Goal: Information Seeking & Learning: Find specific page/section

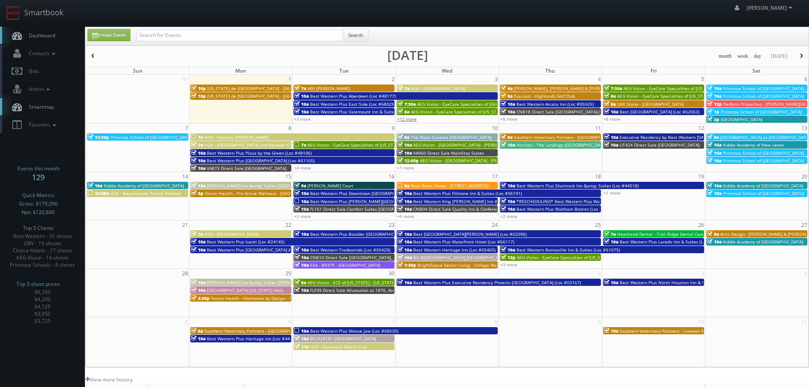
click at [409, 121] on link "+12 more" at bounding box center [407, 119] width 20 height 6
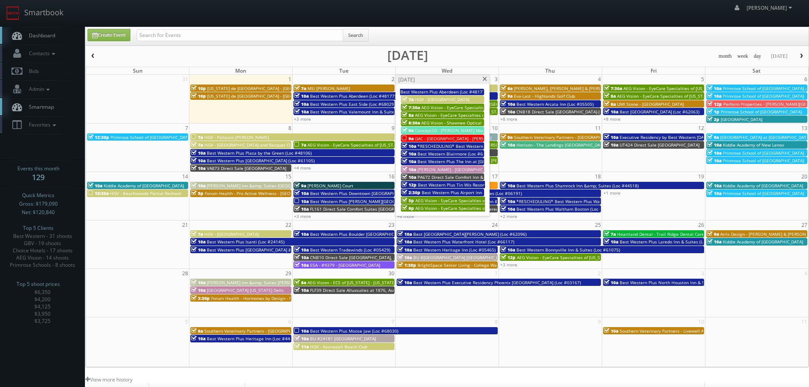
click at [437, 145] on span "*RESCHEDULING* Best Western Plus Red Deer Inn &amp; Suites (Loc #61062)" at bounding box center [497, 146] width 159 height 6
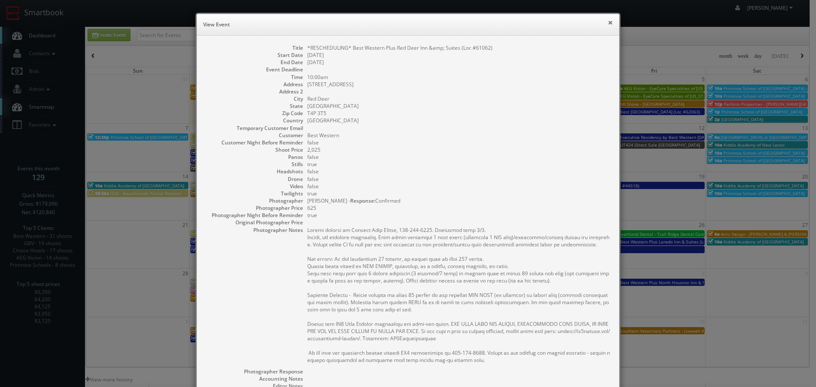
click at [607, 23] on button "×" at bounding box center [609, 23] width 5 height 6
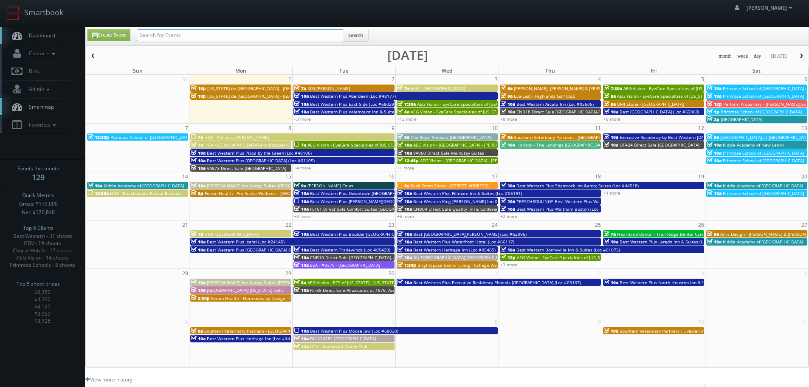
click at [269, 31] on input "text" at bounding box center [240, 35] width 206 height 12
type input "cody"
click at [354, 38] on button "Search" at bounding box center [356, 35] width 26 height 13
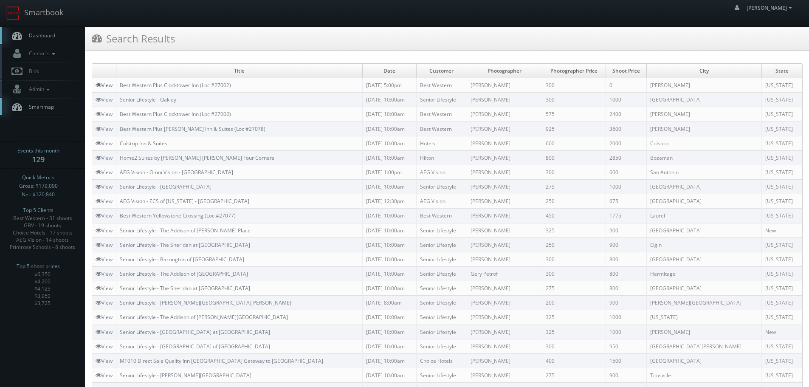
click at [113, 83] on link "View" at bounding box center [104, 85] width 17 height 7
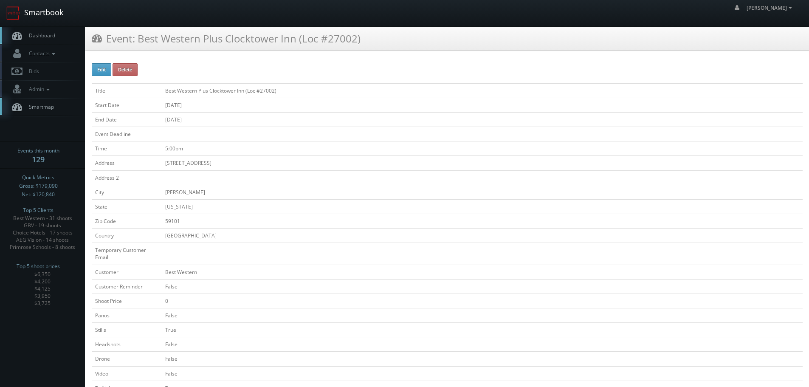
click at [38, 11] on link "Smartbook" at bounding box center [35, 13] width 70 height 26
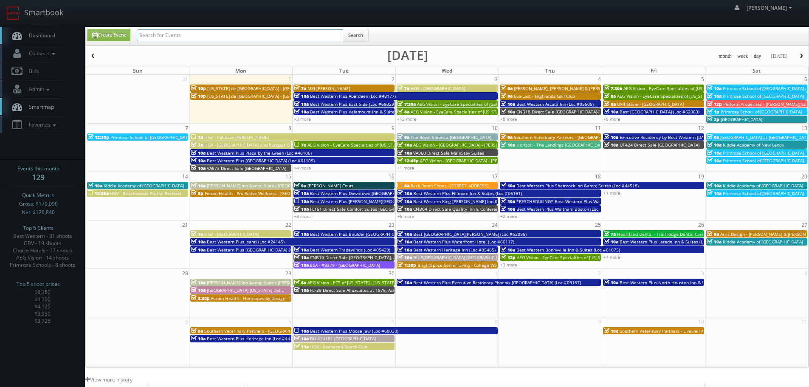
click at [204, 34] on input "text" at bounding box center [240, 35] width 206 height 12
paste input "Kiddie Academy of Castle Rock"
type input "Kiddie Academy of Castle Rock"
click at [367, 31] on button "Search" at bounding box center [356, 35] width 26 height 13
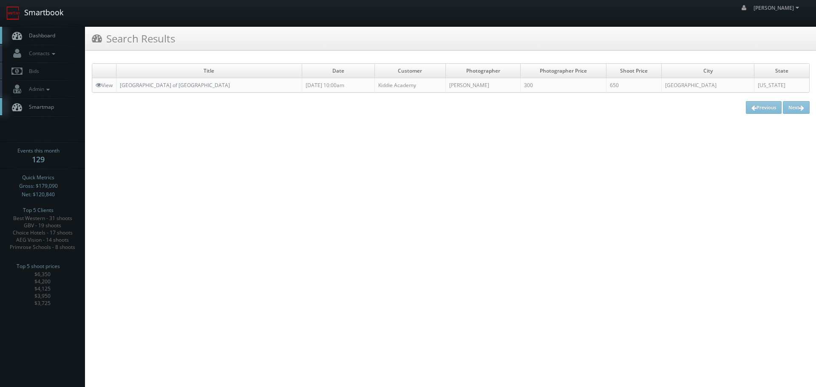
click at [42, 15] on link "Smartbook" at bounding box center [35, 13] width 70 height 26
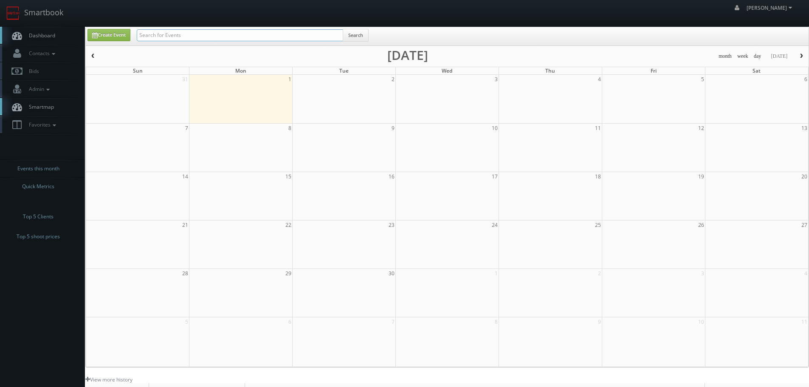
click at [210, 34] on input "text" at bounding box center [240, 35] width 206 height 12
paste input "Kiddie Academy of Winter park"
type input "Kiddie Academy of Winter park"
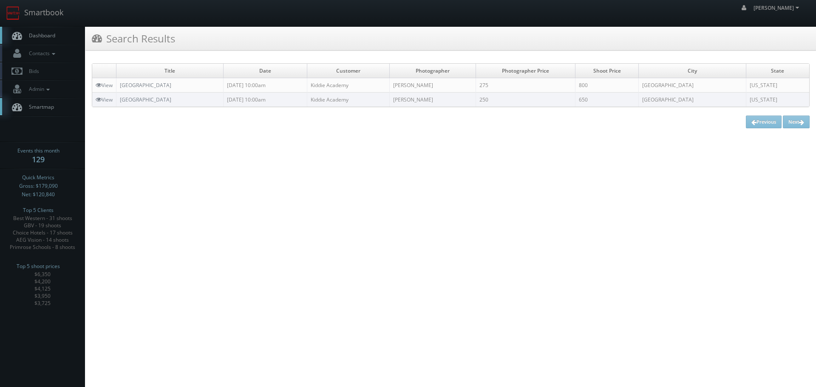
drag, startPoint x: 213, startPoint y: 81, endPoint x: 114, endPoint y: 85, distance: 99.5
click at [114, 85] on tr "View Kiddie Academy of Winter Park 08/16/2025 10:00am Kiddie Academy James Jose…" at bounding box center [450, 85] width 717 height 14
copy tr "Kiddie Academy of Winter Park"
click at [61, 8] on link "Smartbook" at bounding box center [35, 13] width 70 height 26
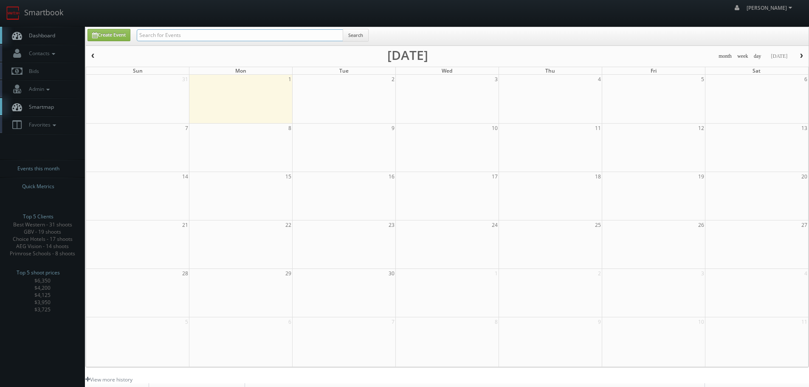
paste input "[PERSON_NAME]"
drag, startPoint x: 199, startPoint y: 32, endPoint x: 369, endPoint y: 37, distance: 169.6
click at [205, 32] on input "[PERSON_NAME]" at bounding box center [240, 35] width 206 height 12
type input "[PERSON_NAME]"
click at [361, 35] on button "Search" at bounding box center [356, 35] width 26 height 13
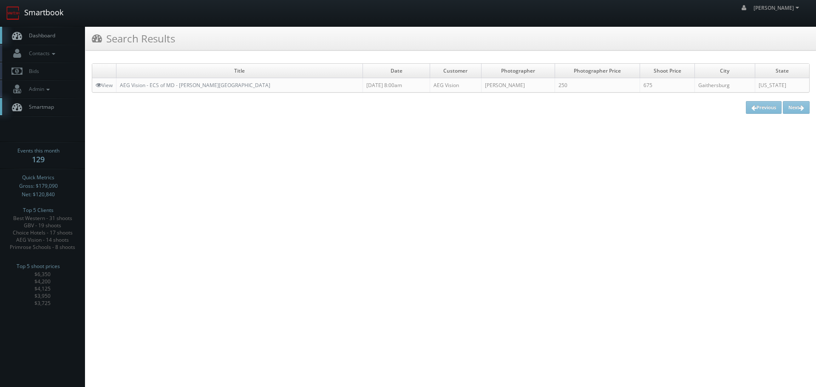
click at [54, 11] on link "Smartbook" at bounding box center [35, 13] width 70 height 26
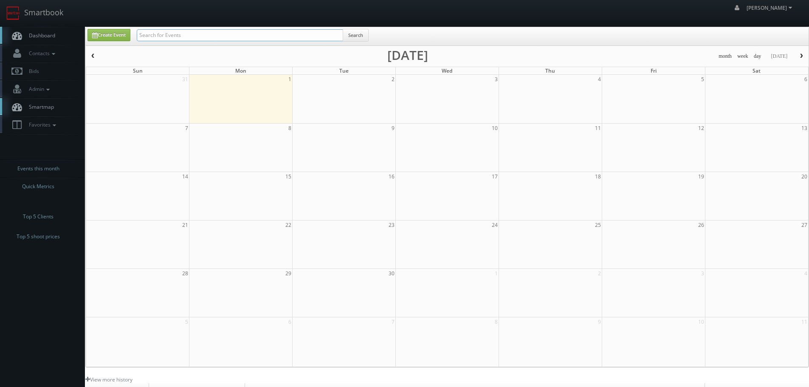
click at [177, 34] on input "text" at bounding box center [240, 35] width 206 height 12
type input "tutera"
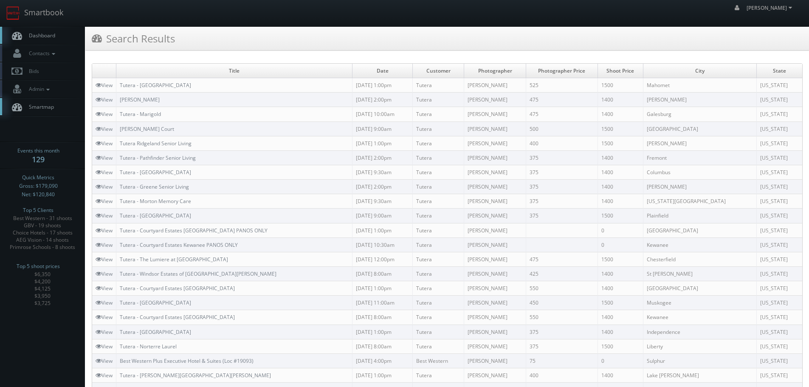
copy td "Gabriel Carlson"
drag, startPoint x: 538, startPoint y: 201, endPoint x: 498, endPoint y: 201, distance: 39.5
click at [498, 201] on td "Gabriel Carlson" at bounding box center [495, 201] width 62 height 14
click at [55, 13] on link "Smartbook" at bounding box center [35, 13] width 70 height 26
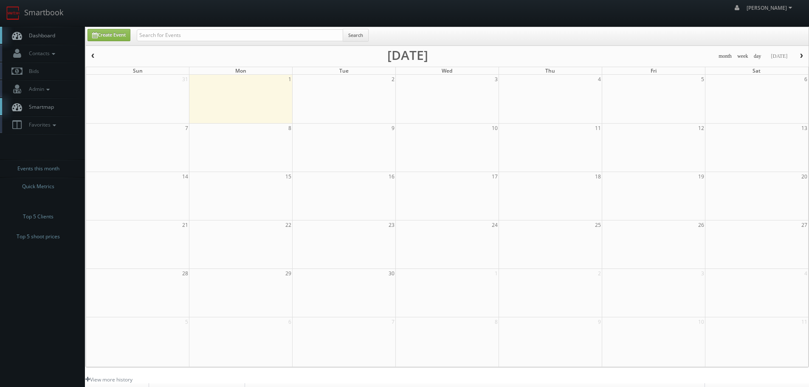
click at [212, 36] on input "text" at bounding box center [240, 35] width 206 height 12
type input "[PERSON_NAME]"
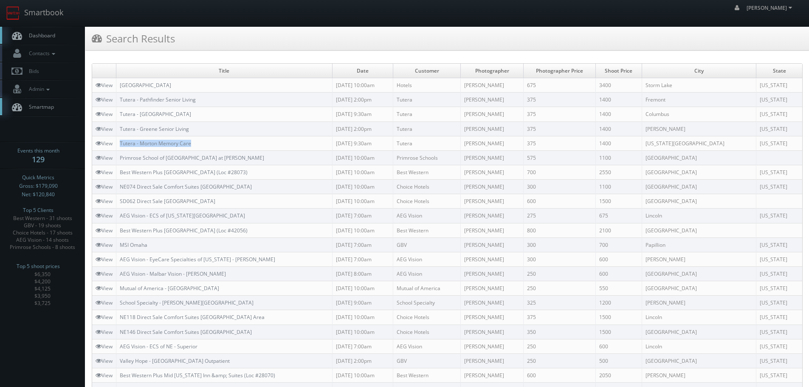
copy link "Tutera - Morton Memory Care"
drag, startPoint x: 200, startPoint y: 139, endPoint x: 120, endPoint y: 140, distance: 80.3
click at [120, 140] on td "Tutera - Morton Memory Care" at bounding box center [224, 143] width 216 height 14
copy link "Tutera - Greene Senior Living"
drag, startPoint x: 207, startPoint y: 131, endPoint x: 121, endPoint y: 129, distance: 86.3
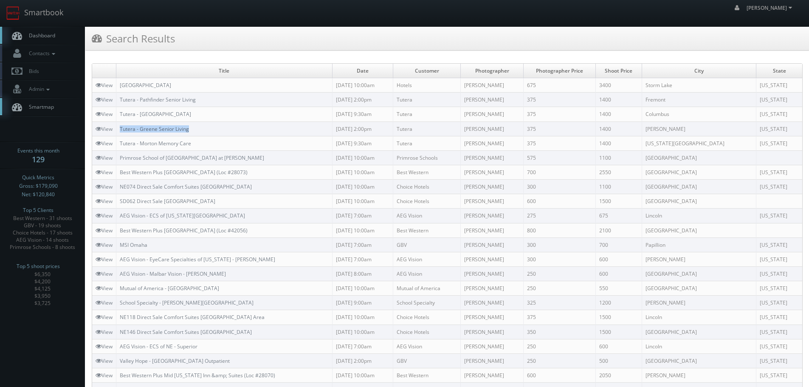
click at [121, 129] on td "Tutera - Greene Senior Living" at bounding box center [224, 128] width 216 height 14
copy tr "Tutera - Cottonwood"
drag, startPoint x: 188, startPoint y: 115, endPoint x: 115, endPoint y: 114, distance: 73.5
click at [115, 114] on tr "View Tutera - Cottonwood 08/15/2025 9:30am Tutera Gabriel Carlson 375 1400 Colu…" at bounding box center [447, 114] width 710 height 14
copy link "Tutera - Pathfinder Senior Living"
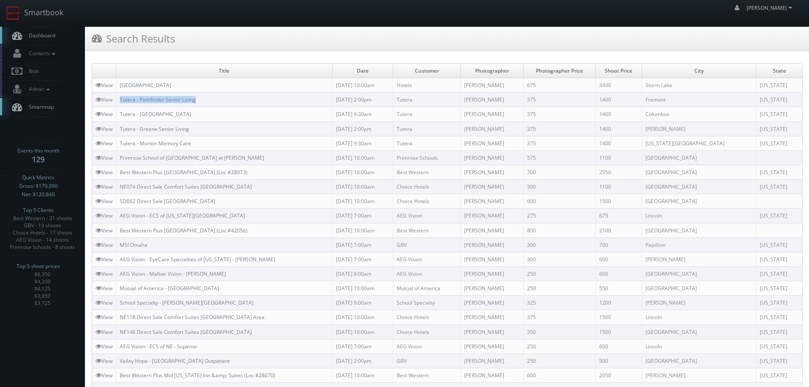
drag, startPoint x: 204, startPoint y: 99, endPoint x: 119, endPoint y: 100, distance: 85.4
click at [119, 100] on td "Tutera - Pathfinder Senior Living" at bounding box center [224, 100] width 216 height 14
click at [195, 95] on td "Tutera - Pathfinder Senior Living" at bounding box center [224, 100] width 216 height 14
copy link "Pathfinder Senior Living"
drag, startPoint x: 208, startPoint y: 99, endPoint x: 142, endPoint y: 99, distance: 66.3
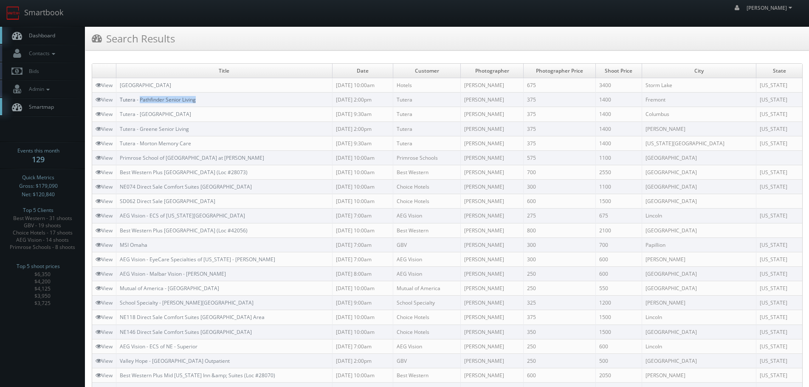
click at [142, 99] on td "Tutera - Pathfinder Senior Living" at bounding box center [224, 100] width 216 height 14
copy link "Cottonwood"
drag, startPoint x: 180, startPoint y: 113, endPoint x: 141, endPoint y: 114, distance: 39.1
click at [141, 114] on td "Tutera - Cottonwood" at bounding box center [224, 114] width 216 height 14
copy link "Greene Senior Living"
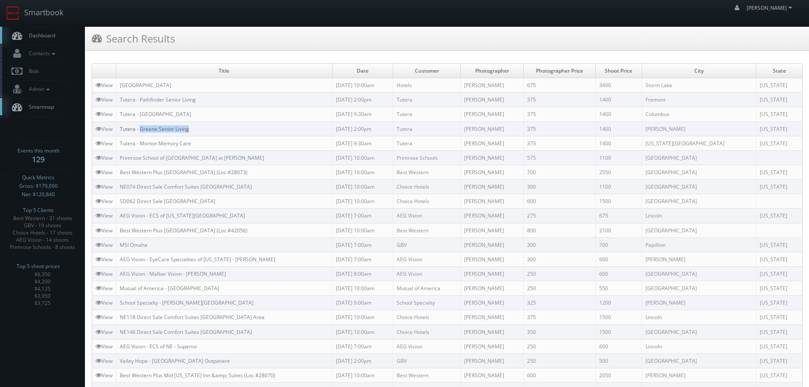
drag, startPoint x: 201, startPoint y: 126, endPoint x: 142, endPoint y: 126, distance: 58.2
click at [142, 126] on td "Tutera - Greene Senior Living" at bounding box center [224, 128] width 216 height 14
copy link "Tutera - Morton Memory Care"
drag, startPoint x: 200, startPoint y: 145, endPoint x: 119, endPoint y: 141, distance: 80.8
click at [119, 141] on td "Tutera - Morton Memory Care" at bounding box center [224, 143] width 216 height 14
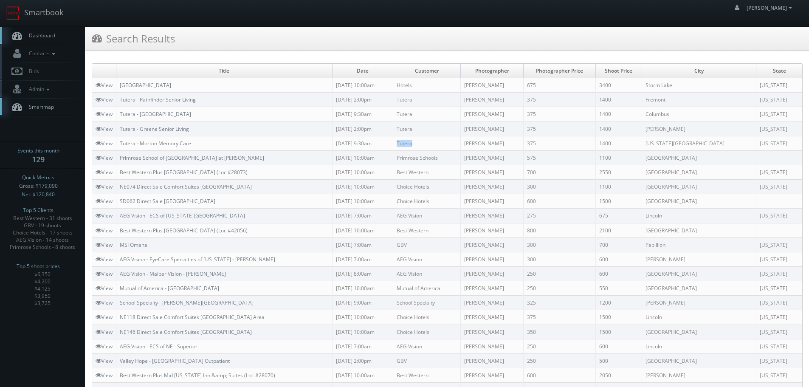
copy td "Tutera"
drag, startPoint x: 440, startPoint y: 144, endPoint x: 432, endPoint y: 144, distance: 7.2
click at [432, 144] on td "Tutera" at bounding box center [427, 143] width 68 height 14
drag, startPoint x: 75, startPoint y: 19, endPoint x: 37, endPoint y: 13, distance: 38.3
click at [65, 16] on nav "Smartbook Toggle Side Navigation Toggle Top Navigation robert robert Profile Lo…" at bounding box center [404, 13] width 809 height 27
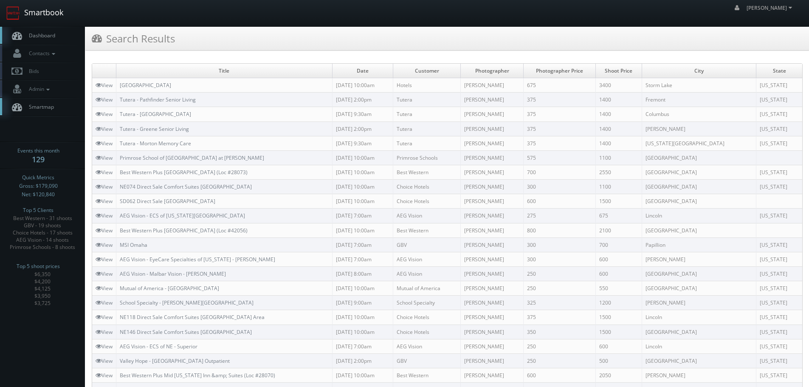
click at [37, 13] on link "Smartbook" at bounding box center [35, 13] width 70 height 26
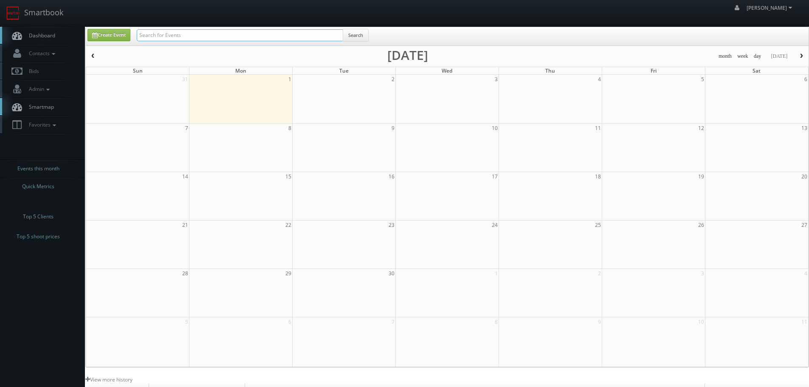
click at [322, 32] on input "text" at bounding box center [240, 35] width 206 height 12
paste input "Tutera"
type input "Tutera"
click at [367, 30] on button "Search" at bounding box center [356, 35] width 26 height 13
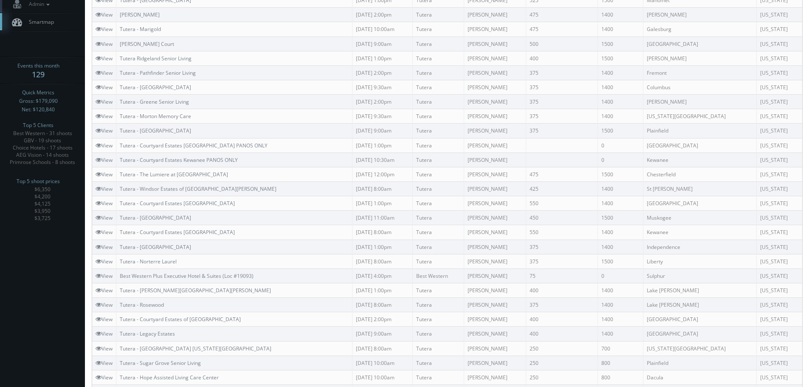
scroll to position [42, 0]
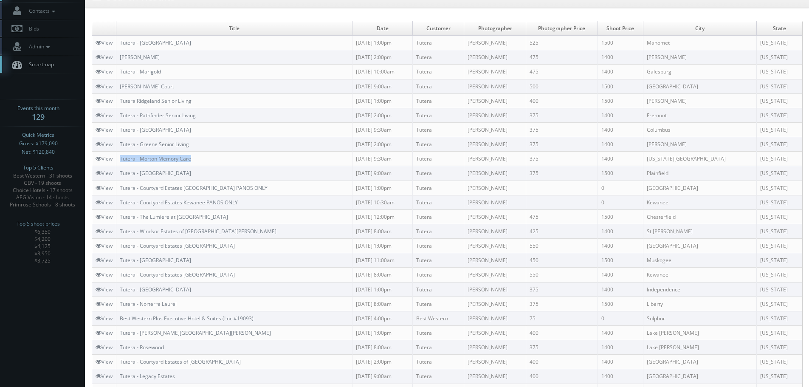
copy link "Tutera - Morton Memory Care"
drag, startPoint x: 198, startPoint y: 159, endPoint x: 121, endPoint y: 156, distance: 77.8
click at [121, 156] on td "Tutera - Morton Memory Care" at bounding box center [234, 159] width 236 height 14
copy link "Tutera - Greene Senior Living"
drag, startPoint x: 201, startPoint y: 145, endPoint x: 28, endPoint y: 169, distance: 175.0
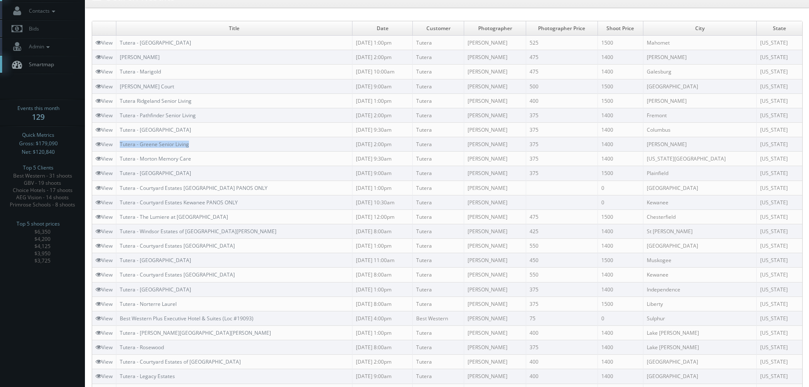
click at [119, 145] on td "Tutera - Greene Senior Living" at bounding box center [234, 144] width 236 height 14
copy link "Tutera - Cottonwood"
drag, startPoint x: 192, startPoint y: 131, endPoint x: 109, endPoint y: 138, distance: 83.6
click at [121, 133] on td "Tutera - Cottonwood" at bounding box center [234, 129] width 236 height 14
copy link "Tutera - Pathfinder Senior Living"
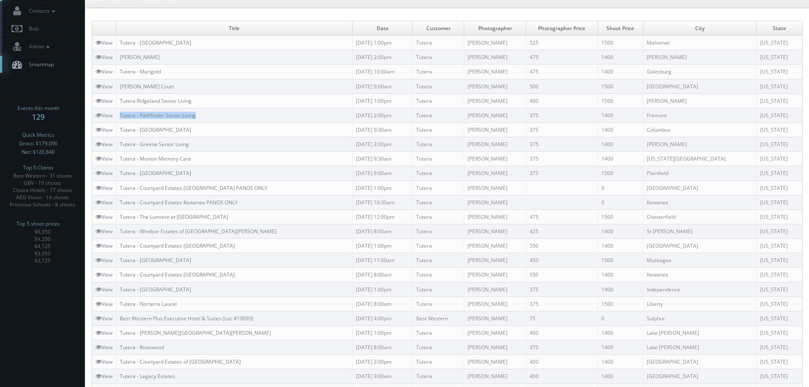
drag, startPoint x: 215, startPoint y: 116, endPoint x: 121, endPoint y: 120, distance: 94.0
click at [121, 120] on td "Tutera - Pathfinder Senior Living" at bounding box center [234, 115] width 236 height 14
copy link "Tutera Ridgeland Senior Living"
drag, startPoint x: 231, startPoint y: 101, endPoint x: 122, endPoint y: 102, distance: 108.8
click at [122, 102] on td "Tutera Ridgeland Senior Living" at bounding box center [234, 100] width 236 height 14
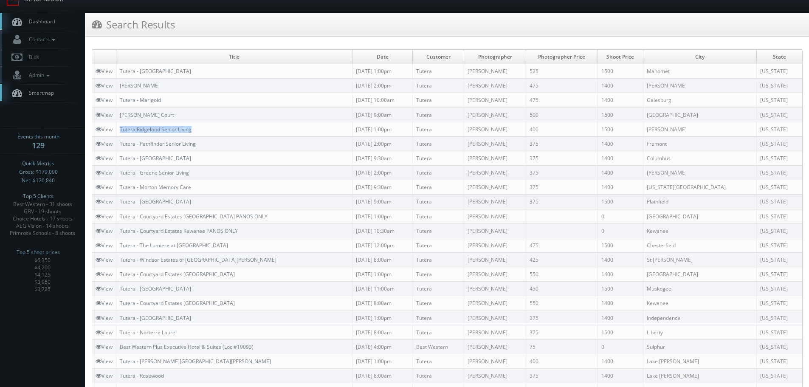
scroll to position [0, 0]
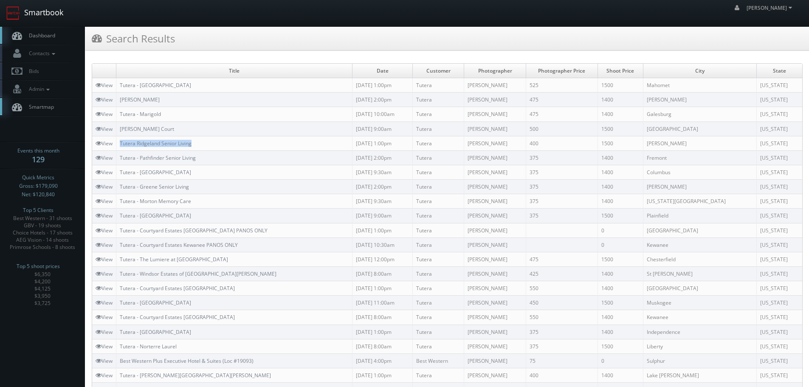
click at [60, 14] on link "Smartbook" at bounding box center [35, 13] width 70 height 26
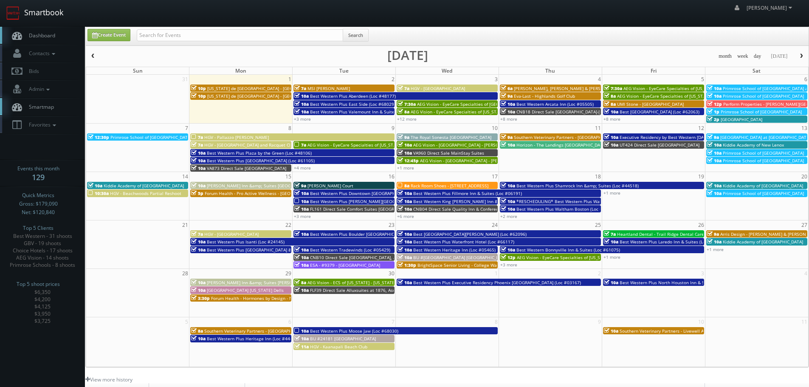
click at [23, 8] on link "Smartbook" at bounding box center [35, 13] width 70 height 26
click at [193, 34] on input "text" at bounding box center [240, 35] width 206 height 12
type input "[GEOGRAPHIC_DATA]"
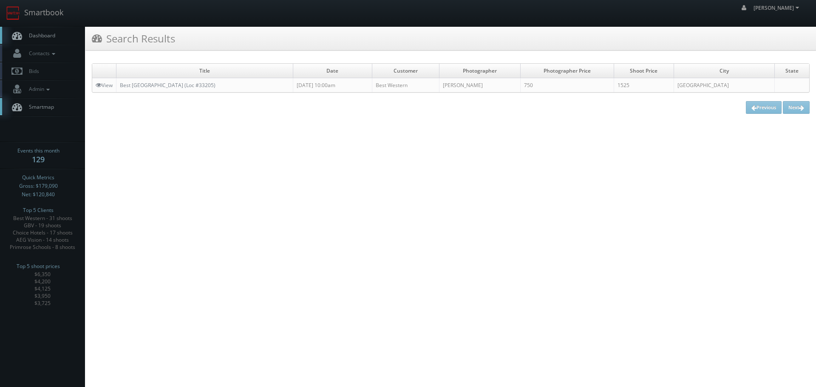
copy link "Best Western Potsdam University Park Inn (Loc #33205)"
drag, startPoint x: 265, startPoint y: 87, endPoint x: 118, endPoint y: 88, distance: 146.6
click at [118, 88] on td "Best Western Potsdam University Park Inn (Loc #33205)" at bounding box center [204, 85] width 177 height 14
click at [64, 11] on link "Smartbook" at bounding box center [35, 13] width 70 height 26
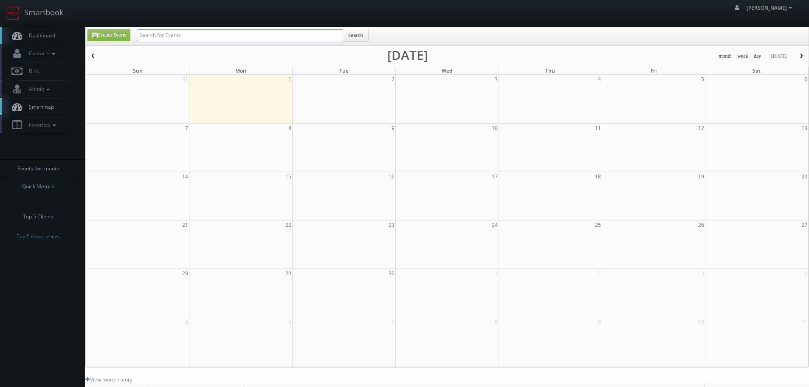
drag, startPoint x: 0, startPoint y: 0, endPoint x: 198, endPoint y: 37, distance: 200.9
click at [198, 37] on input "text" at bounding box center [240, 35] width 206 height 12
paste input "[PERSON_NAME] - The Apartments at [PERSON_NAME][GEOGRAPHIC_DATA]"
type input "[PERSON_NAME] - The Apartments at [PERSON_NAME][GEOGRAPHIC_DATA]"
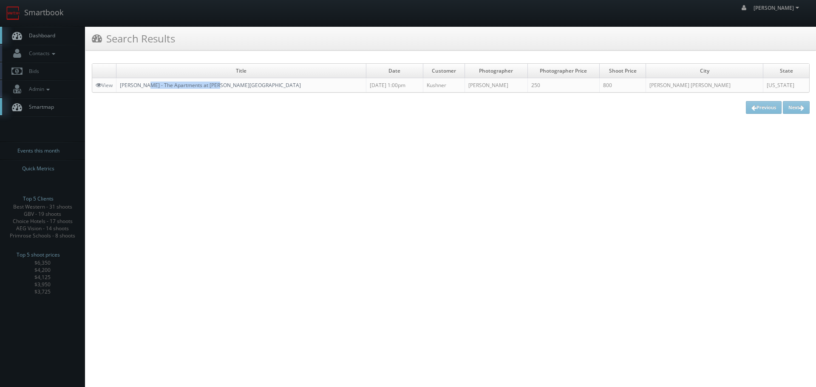
copy link "The Apartments at Owings Run"
drag, startPoint x: 238, startPoint y: 85, endPoint x: 146, endPoint y: 87, distance: 92.2
click at [146, 87] on td "Kushner - The Apartments at Owings Run" at bounding box center [241, 85] width 250 height 14
click at [69, 16] on link "Smartbook" at bounding box center [35, 13] width 70 height 26
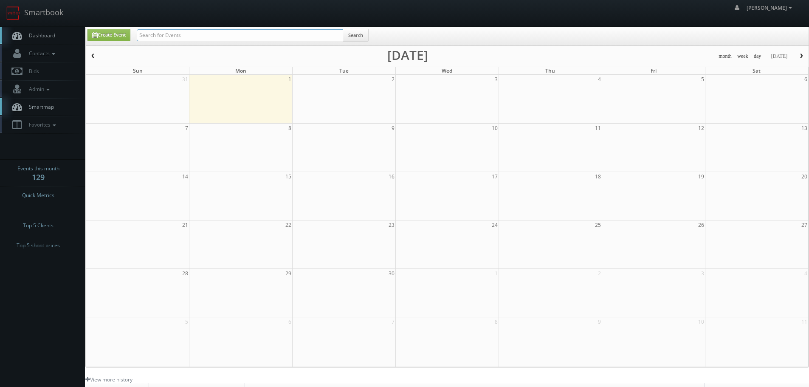
click at [258, 34] on input "text" at bounding box center [240, 35] width 206 height 12
paste input "The Apartments at [PERSON_NAME][GEOGRAPHIC_DATA]"
type input "The Apartments at [PERSON_NAME][GEOGRAPHIC_DATA]"
click at [362, 32] on button "Search" at bounding box center [356, 35] width 26 height 13
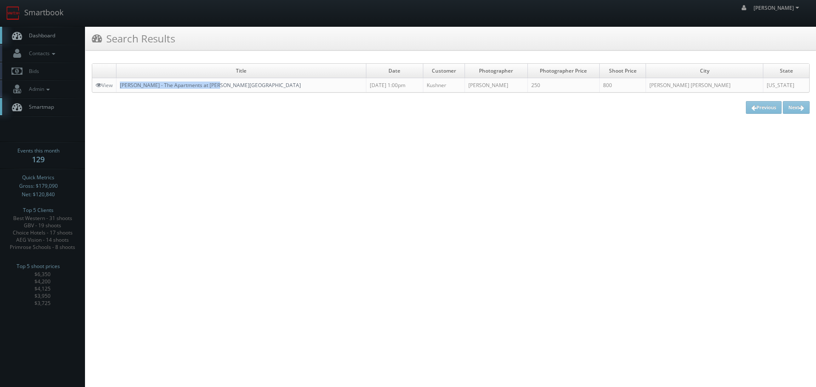
copy link "[PERSON_NAME] - The Apartments at [PERSON_NAME][GEOGRAPHIC_DATA]"
drag, startPoint x: 228, startPoint y: 86, endPoint x: 122, endPoint y: 86, distance: 105.8
click at [122, 86] on td "[PERSON_NAME] - The Apartments at [PERSON_NAME][GEOGRAPHIC_DATA]" at bounding box center [241, 85] width 250 height 14
click at [223, 128] on html "Smartbook Toggle Side Navigation Toggle Top Navigation [PERSON_NAME] [PERSON_NA…" at bounding box center [408, 193] width 816 height 387
copy link "The Apartments at [PERSON_NAME][GEOGRAPHIC_DATA]"
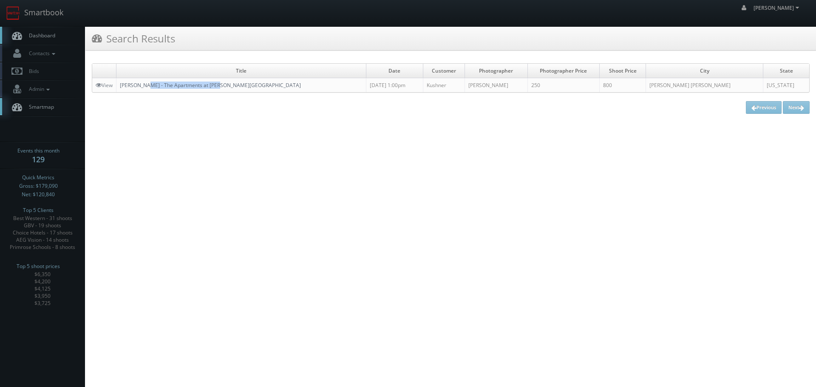
drag, startPoint x: 199, startPoint y: 85, endPoint x: 147, endPoint y: 85, distance: 52.3
click at [147, 85] on td "[PERSON_NAME] - The Apartments at [PERSON_NAME][GEOGRAPHIC_DATA]" at bounding box center [241, 85] width 250 height 14
click at [52, 18] on link "Smartbook" at bounding box center [35, 13] width 70 height 26
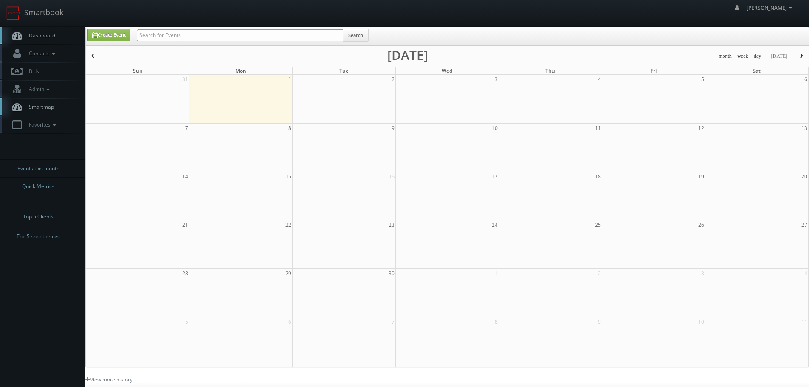
click at [217, 34] on input "text" at bounding box center [240, 35] width 206 height 12
type input "jennings"
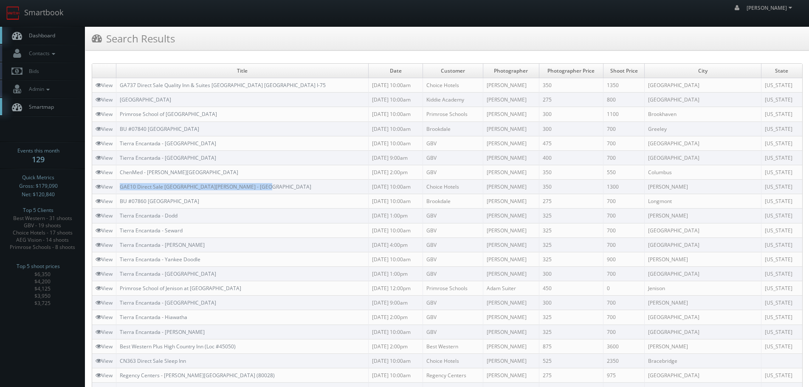
copy tr "GAE10 Direct Sale [GEOGRAPHIC_DATA][PERSON_NAME] - [GEOGRAPHIC_DATA]"
drag, startPoint x: 264, startPoint y: 181, endPoint x: 116, endPoint y: 187, distance: 147.5
click at [116, 187] on tr "View GAE10 Direct Sale Clarion Pointe Morrow - Atlanta South 07/30/2025 10:00am…" at bounding box center [447, 187] width 710 height 14
copy tr "[PERSON_NAME]"
drag, startPoint x: 531, startPoint y: 182, endPoint x: 489, endPoint y: 186, distance: 41.4
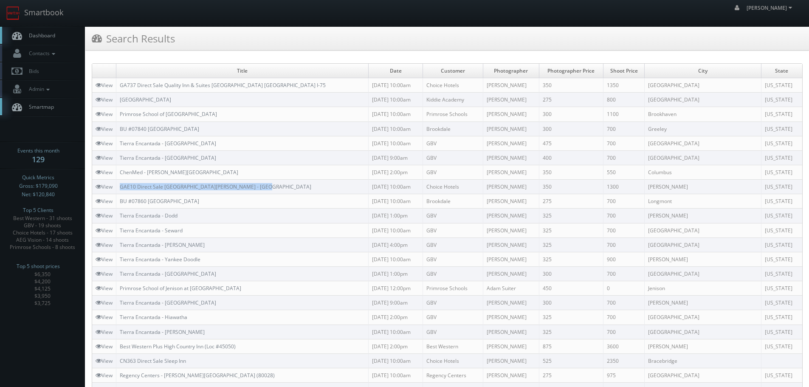
click at [489, 186] on tr "View GAE10 Direct Sale Clarion Pointe Morrow - Atlanta South 07/30/2025 10:00am…" at bounding box center [447, 187] width 710 height 14
click at [49, 11] on link "Smartbook" at bounding box center [35, 13] width 70 height 26
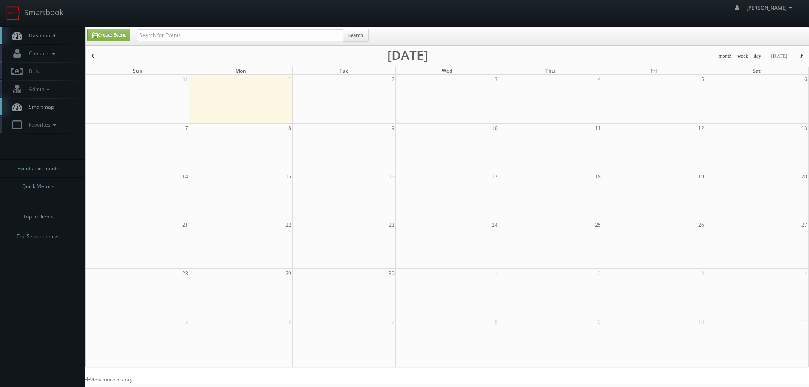
drag, startPoint x: 0, startPoint y: 0, endPoint x: 199, endPoint y: 41, distance: 203.5
click at [199, 42] on div "Search" at bounding box center [253, 37] width 232 height 17
click at [199, 40] on input "text" at bounding box center [240, 35] width 206 height 12
paste input "DJ Jennings"
click at [200, 39] on input "DJ Jennings" at bounding box center [240, 35] width 206 height 12
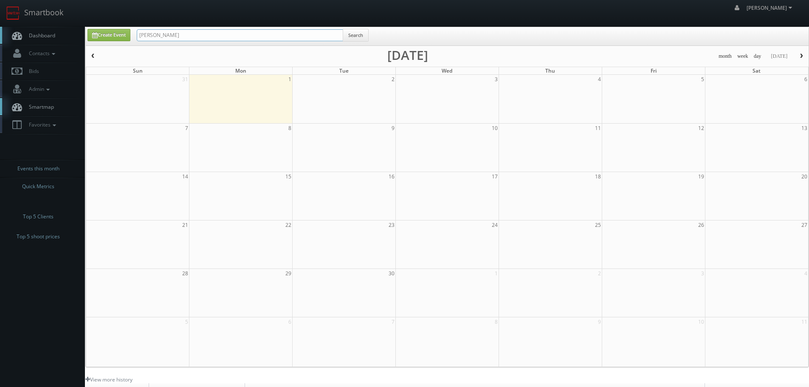
click at [150, 39] on input "DJ Jennings" at bounding box center [240, 35] width 206 height 12
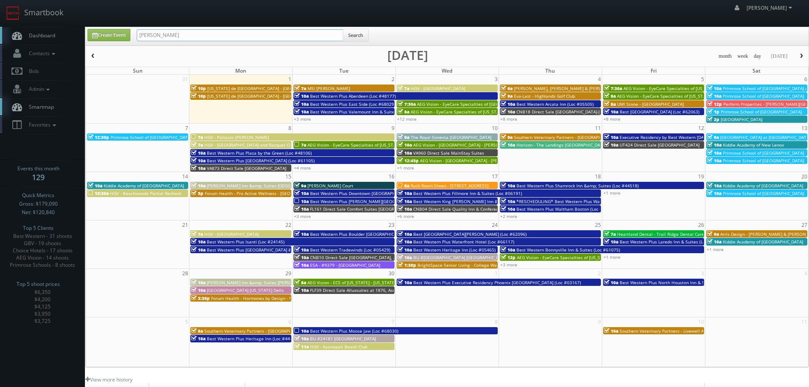
type input "DJ Jennings"
click at [362, 32] on button "Search" at bounding box center [356, 35] width 26 height 13
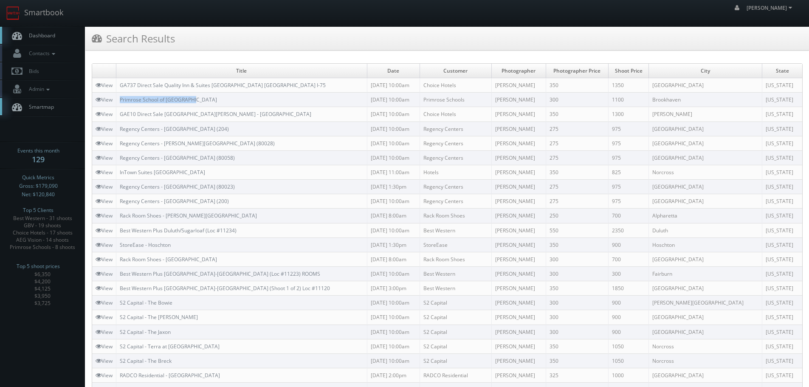
copy link "Primrose School of [GEOGRAPHIC_DATA]"
drag, startPoint x: 204, startPoint y: 99, endPoint x: 120, endPoint y: 101, distance: 83.7
click at [120, 101] on td "Primrose School of [GEOGRAPHIC_DATA]" at bounding box center [241, 100] width 251 height 14
click at [52, 22] on link "Smartbook" at bounding box center [35, 13] width 70 height 26
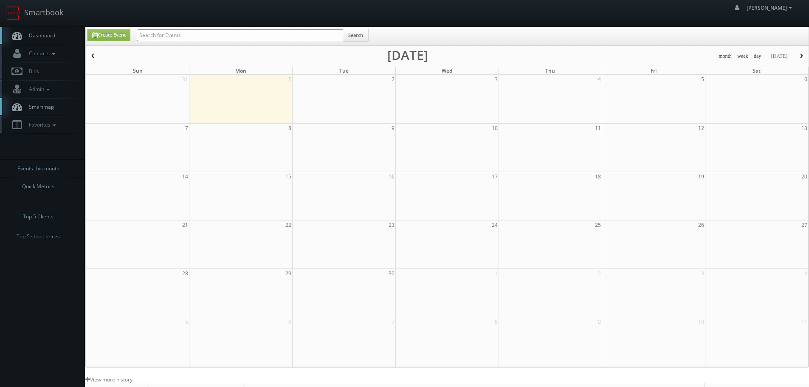
click at [155, 32] on input "text" at bounding box center [240, 35] width 206 height 12
paste input "Texas Ave Baytown"
type input "Texas Ave Baytown"
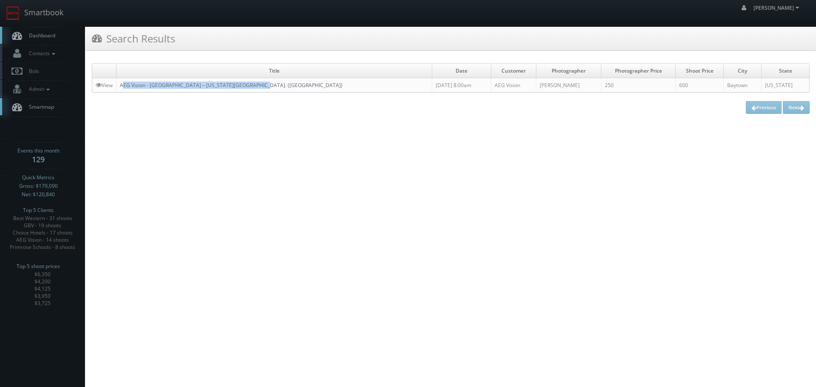
copy link "EG Vision - Memorial Eye Center – Texas Ave. (Baytown)"
copy link "AEG Vision - Memorial Eye Center – Texas Ave. (Baytown)"
drag, startPoint x: 277, startPoint y: 88, endPoint x: 121, endPoint y: 87, distance: 155.5
click at [121, 87] on td "AEG Vision - Memorial Eye Center – Texas Ave. (Baytown)" at bounding box center [274, 85] width 316 height 14
click at [43, 18] on link "Smartbook" at bounding box center [35, 13] width 70 height 26
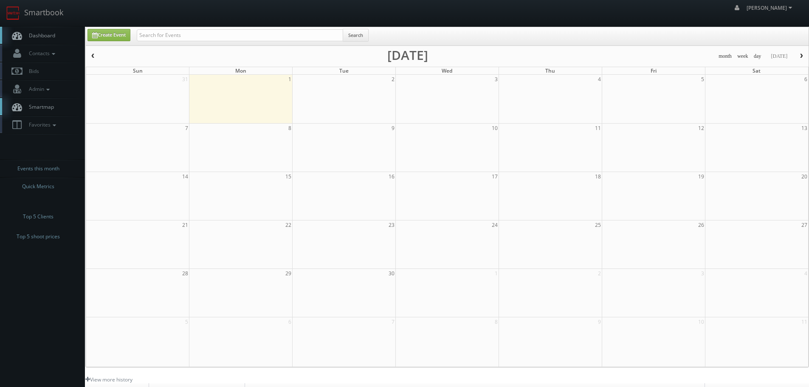
click at [177, 37] on input "text" at bounding box center [240, 35] width 206 height 12
type input "Home2 Suites by Hilton Reynoldsburg"
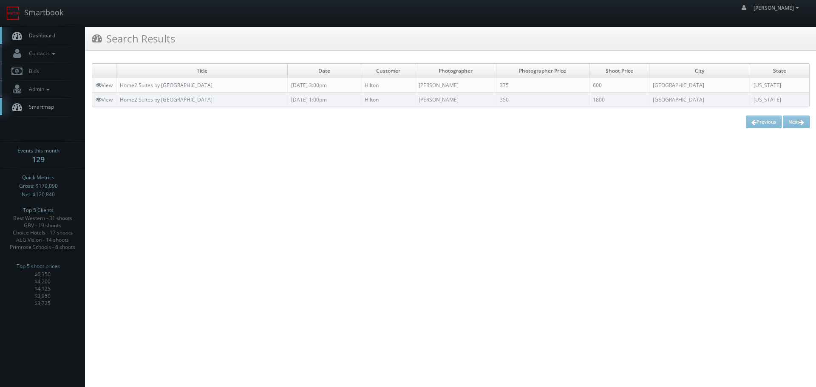
copy link "Home2 Suites by Hilton Reynoldsburg Columbus East"
drag, startPoint x: 256, startPoint y: 88, endPoint x: 120, endPoint y: 86, distance: 136.4
click at [120, 86] on td "Home2 Suites by Hilton Reynoldsburg Columbus East" at bounding box center [201, 85] width 171 height 14
click at [55, 8] on link "Smartbook" at bounding box center [35, 13] width 70 height 26
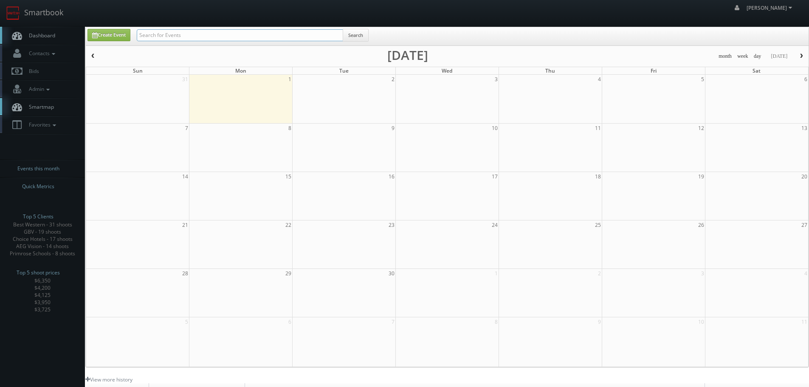
drag, startPoint x: 0, startPoint y: 0, endPoint x: 206, endPoint y: 30, distance: 208.2
click at [206, 30] on input "text" at bounding box center [240, 35] width 206 height 12
paste input "[PERSON_NAME] Eyecare Associates"
type input "Edmonds Eyecare Associates"
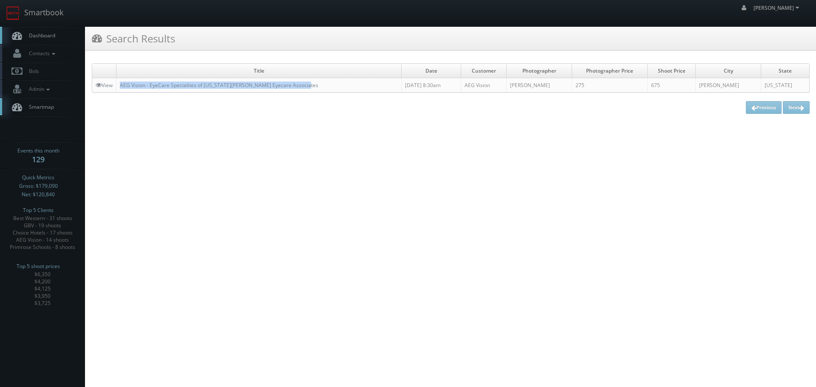
copy link "AEG Vision - EyeCare Specialties of Washington - Edmonds Eyecare Associates"
drag, startPoint x: 342, startPoint y: 84, endPoint x: 118, endPoint y: 88, distance: 224.4
click at [118, 88] on td "AEG Vision - EyeCare Specialties of Washington - Edmonds Eyecare Associates" at bounding box center [258, 85] width 285 height 14
click at [31, 16] on link "Smartbook" at bounding box center [35, 13] width 70 height 26
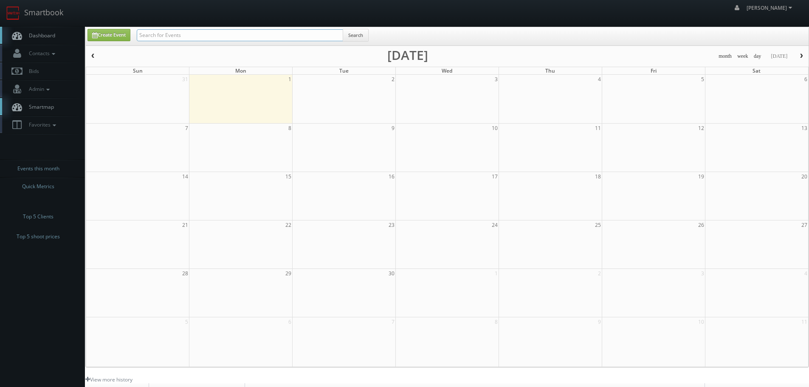
click at [185, 40] on input "text" at bounding box center [240, 35] width 206 height 12
paste input "62024"
type input "62024"
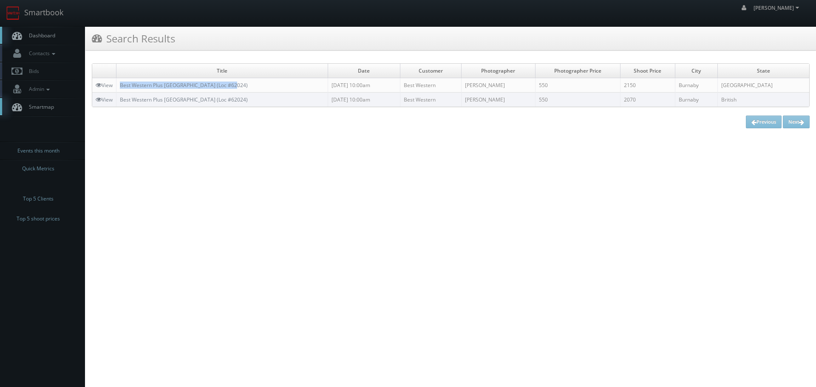
copy link "Best Western Plus Burnaby Hotel (Loc #62024)"
drag, startPoint x: 261, startPoint y: 81, endPoint x: 118, endPoint y: 82, distance: 143.6
click at [118, 82] on td "Best Western Plus Burnaby Hotel (Loc #62024)" at bounding box center [222, 85] width 212 height 14
click at [42, 18] on link "Smartbook" at bounding box center [35, 13] width 70 height 26
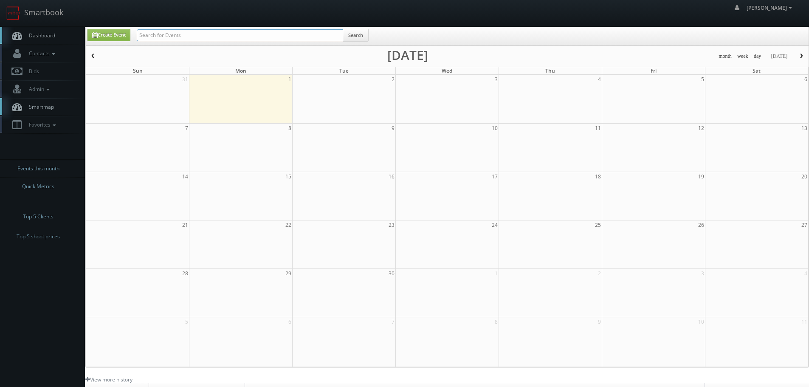
click at [247, 35] on input "text" at bounding box center [240, 35] width 206 height 12
paste input "PA829"
type input "PA829"
click at [347, 40] on button "Search" at bounding box center [356, 35] width 26 height 13
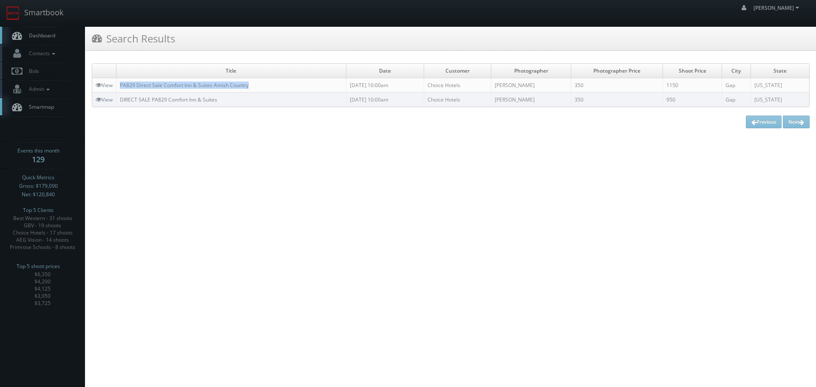
copy link "PA829 Direct Sale Comfort Inn & Suites Amish Country"
drag, startPoint x: 266, startPoint y: 87, endPoint x: 119, endPoint y: 87, distance: 146.6
click at [119, 87] on td "PA829 Direct Sale Comfort Inn & Suites Amish Country" at bounding box center [231, 85] width 230 height 14
click at [52, 15] on link "Smartbook" at bounding box center [35, 13] width 70 height 26
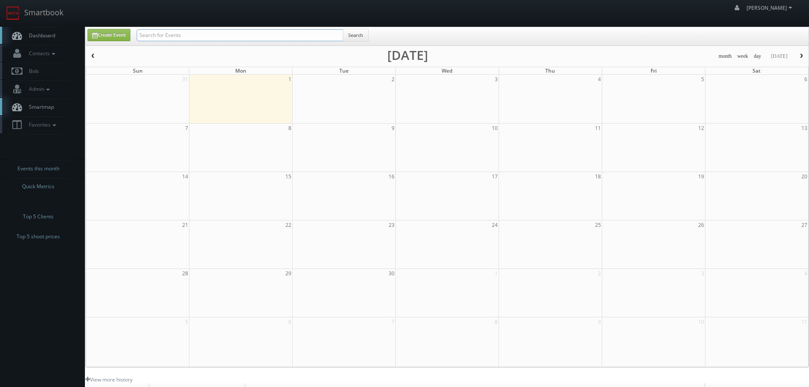
drag, startPoint x: 0, startPoint y: 0, endPoint x: 202, endPoint y: 34, distance: 204.6
click at [202, 34] on input "text" at bounding box center [240, 35] width 206 height 12
paste input "Charter Senior"
type input "Charter Senior"
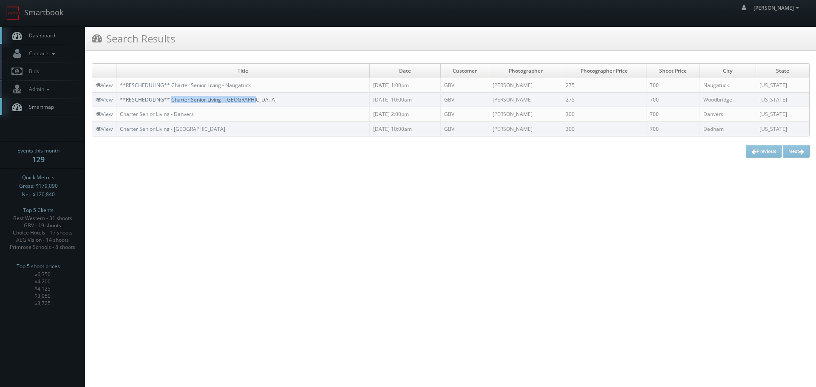
copy link "Charter Senior Living - Woodbridge"
drag, startPoint x: 274, startPoint y: 100, endPoint x: 173, endPoint y: 97, distance: 100.7
click at [173, 97] on td "**RESCHEDULING** Charter Senior Living - Woodbridge" at bounding box center [242, 100] width 253 height 14
copy link "Charter Senior Living - Naugatuck"
drag, startPoint x: 280, startPoint y: 80, endPoint x: 172, endPoint y: 84, distance: 108.4
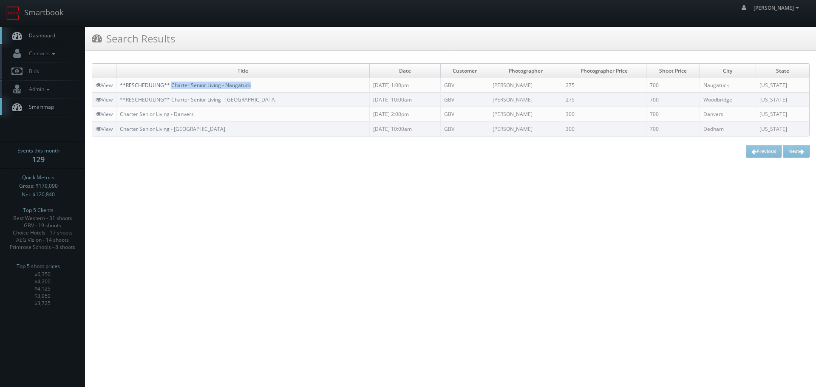
click at [172, 84] on td "**RESCHEDULING** Charter Senior Living - Naugatuck" at bounding box center [242, 85] width 253 height 14
click at [58, 15] on link "Smartbook" at bounding box center [35, 13] width 70 height 26
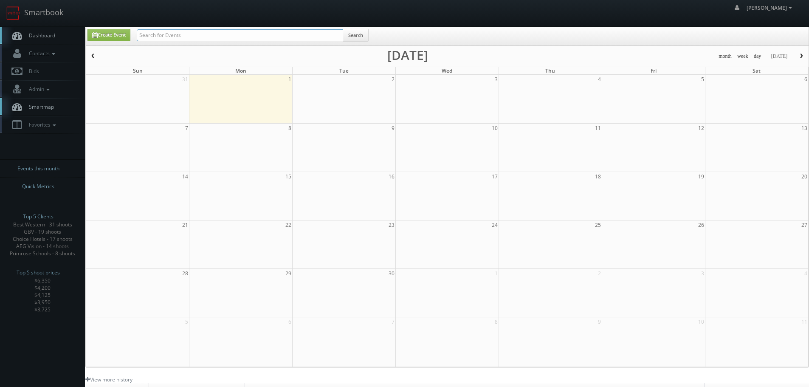
click at [175, 35] on input "text" at bounding box center [240, 35] width 206 height 12
type input "fl572"
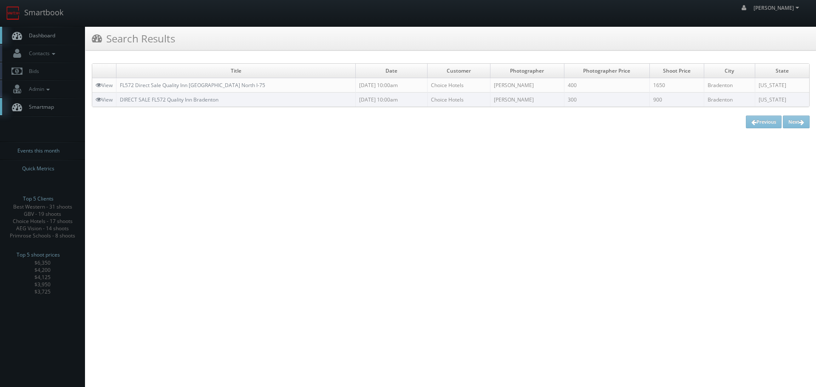
drag, startPoint x: 516, startPoint y: 87, endPoint x: 492, endPoint y: 88, distance: 24.7
click at [494, 88] on td "Mikey Shafer" at bounding box center [527, 85] width 74 height 14
copy td "Mikey Shafer"
click at [34, 14] on link "Smartbook" at bounding box center [35, 13] width 70 height 26
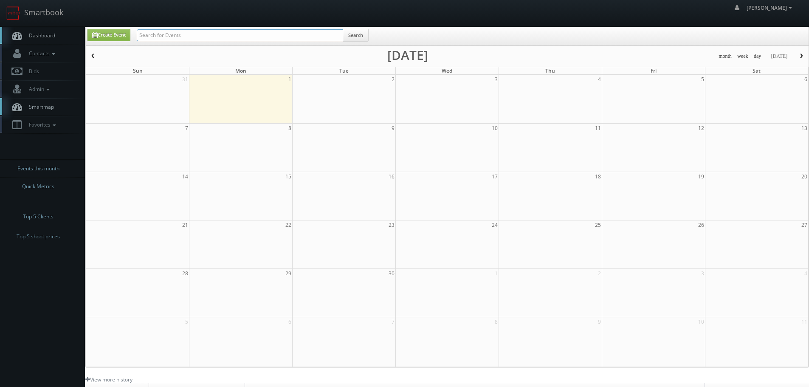
click at [171, 35] on input "text" at bounding box center [240, 35] width 206 height 12
paste input "[PERSON_NAME]"
type input "[PERSON_NAME]"
